Goal: Find contact information: Find contact information

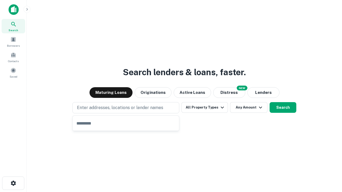
type input "**********"
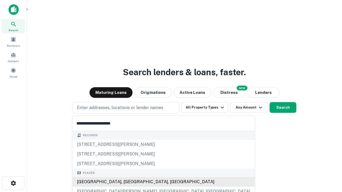
click at [128, 182] on div "Santa Monica, CA, USA" at bounding box center [164, 182] width 182 height 10
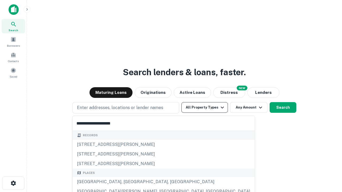
click at [205, 108] on button "All Property Types" at bounding box center [204, 107] width 46 height 11
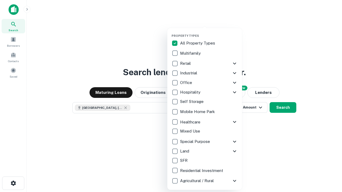
click at [209, 32] on button "button" at bounding box center [208, 32] width 75 height 0
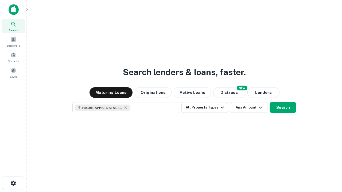
scroll to position [9, 0]
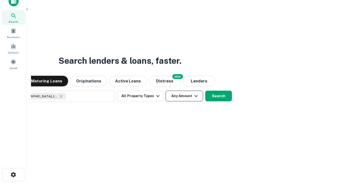
click at [166, 91] on button "Any Amount" at bounding box center [184, 96] width 37 height 11
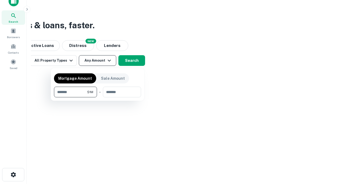
type input "*******"
click at [98, 98] on button "button" at bounding box center [97, 98] width 87 height 0
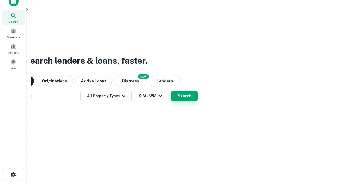
click at [171, 91] on button "Search" at bounding box center [184, 96] width 27 height 11
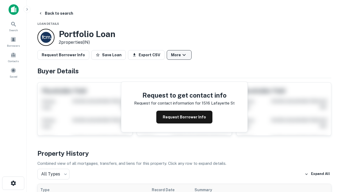
click at [179, 55] on button "More" at bounding box center [179, 55] width 25 height 10
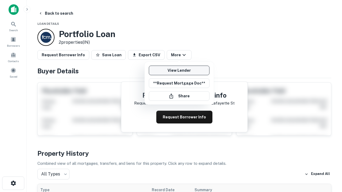
click at [179, 71] on link "View Lender" at bounding box center [179, 71] width 61 height 10
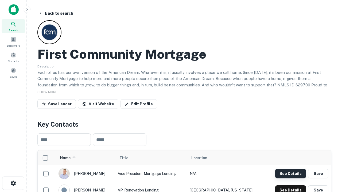
click at [290, 174] on button "See Details" at bounding box center [290, 174] width 31 height 10
click at [13, 184] on icon "button" at bounding box center [13, 183] width 6 height 6
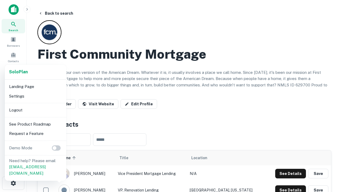
click at [35, 110] on li "Logout" at bounding box center [35, 111] width 57 height 10
